Goal: Find specific page/section: Find specific page/section

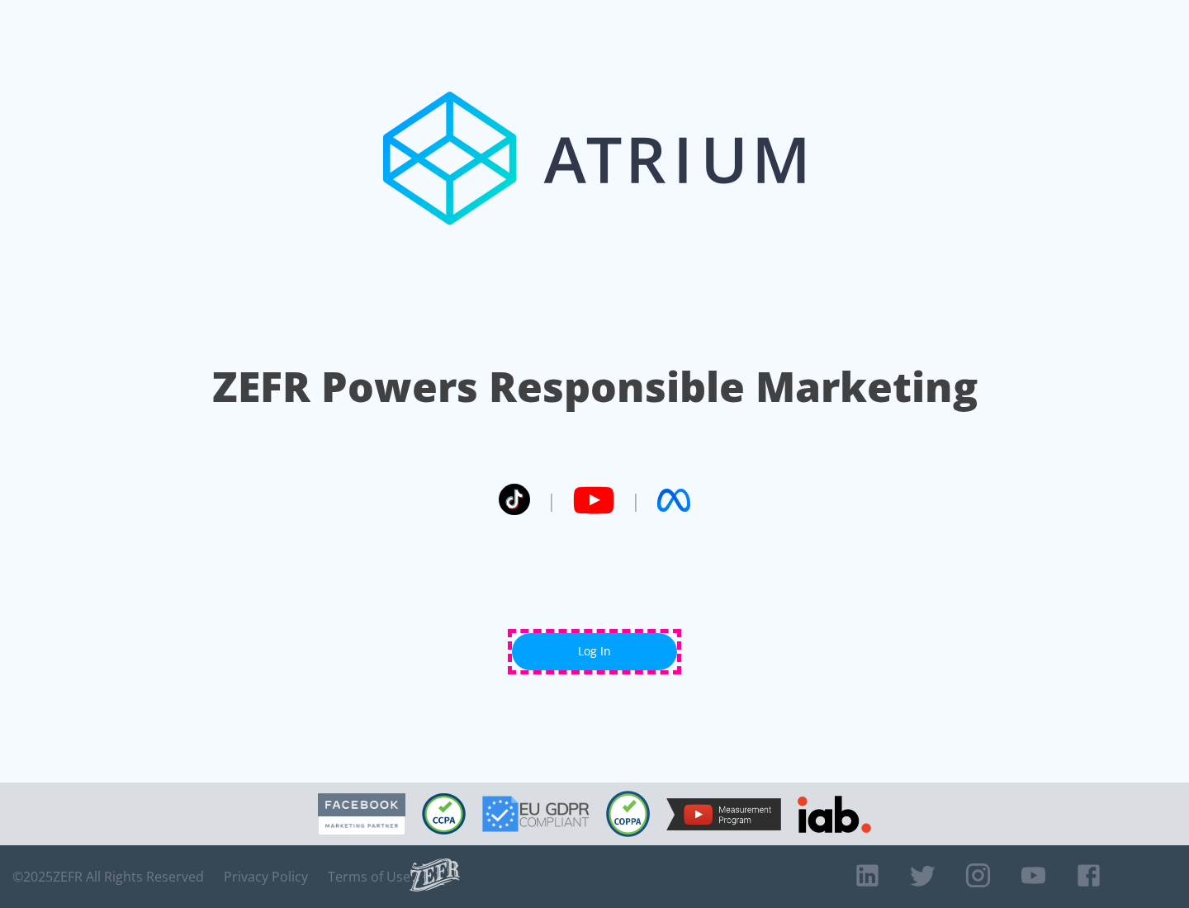
click at [594, 651] on link "Log In" at bounding box center [594, 651] width 165 height 37
